Goal: Navigation & Orientation: Find specific page/section

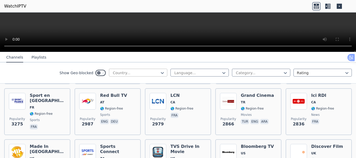
scroll to position [130, 0]
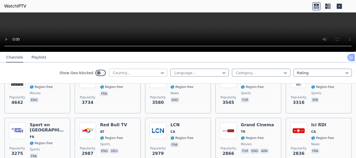
click at [134, 73] on div at bounding box center [135, 72] width 47 height 5
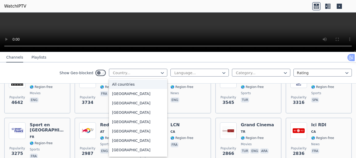
click at [132, 84] on div "All countries" at bounding box center [138, 84] width 58 height 9
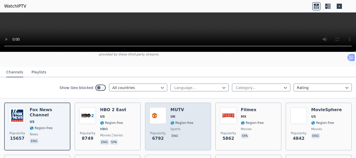
scroll to position [52, 0]
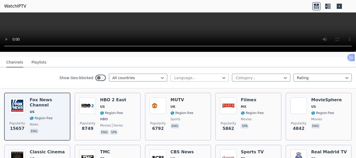
click at [191, 77] on div "Language..." at bounding box center [199, 78] width 58 height 8
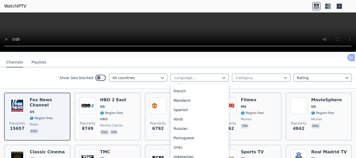
scroll to position [0, 0]
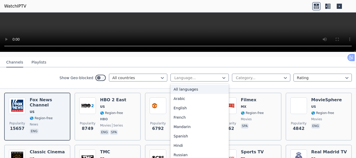
click at [219, 57] on nav "Channels Playlists" at bounding box center [178, 62] width 356 height 10
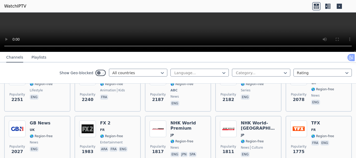
scroll to position [287, 0]
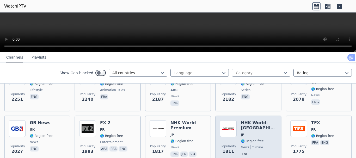
click at [241, 133] on span "JP" at bounding box center [242, 135] width 3 height 4
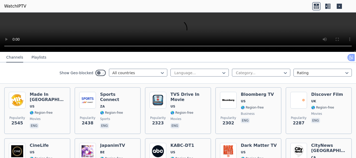
scroll to position [182, 0]
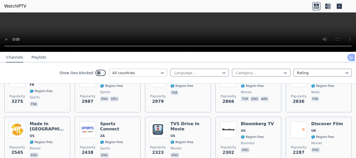
click at [130, 75] on div at bounding box center [135, 72] width 47 height 5
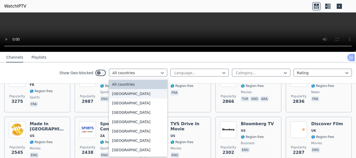
click at [124, 95] on div "[GEOGRAPHIC_DATA]" at bounding box center [138, 93] width 58 height 9
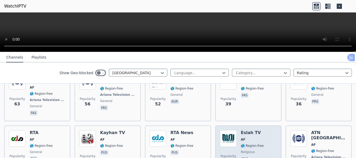
scroll to position [130, 0]
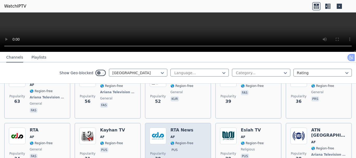
click at [175, 141] on span "🌎 Region-free" at bounding box center [181, 143] width 23 height 4
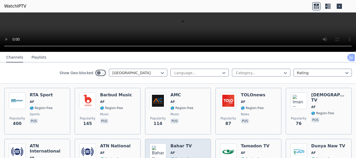
scroll to position [52, 0]
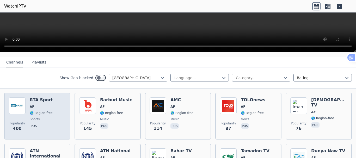
click at [42, 111] on span "🌎 Region-free" at bounding box center [41, 113] width 23 height 4
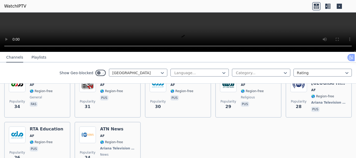
scroll to position [207, 0]
